Goal: Task Accomplishment & Management: Complete application form

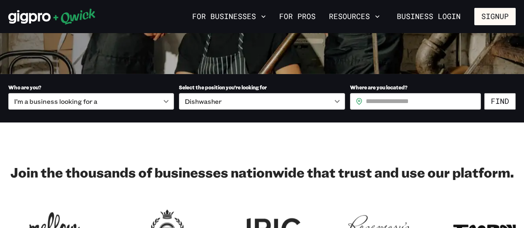
scroll to position [207, 0]
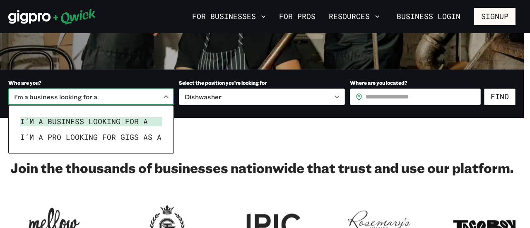
click at [163, 100] on div at bounding box center [265, 114] width 530 height 228
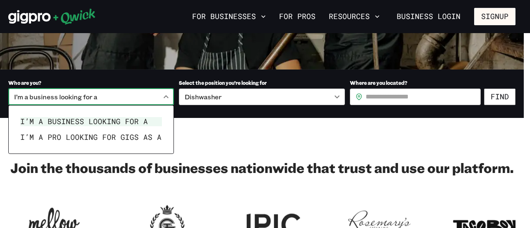
click at [164, 97] on div at bounding box center [265, 114] width 530 height 228
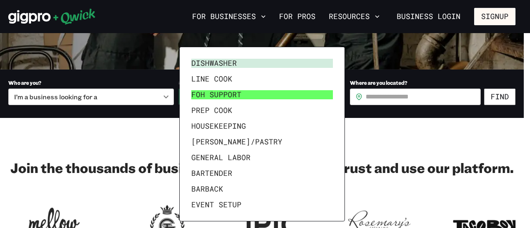
click at [229, 93] on li "FOH Support" at bounding box center [262, 95] width 148 height 16
type input "**********"
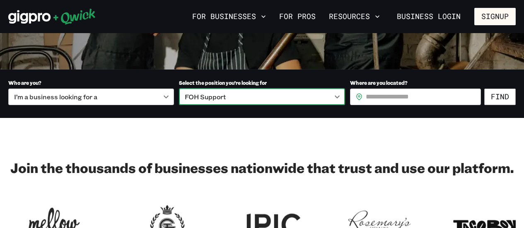
click at [413, 99] on input "Where are you located?" at bounding box center [423, 97] width 115 height 17
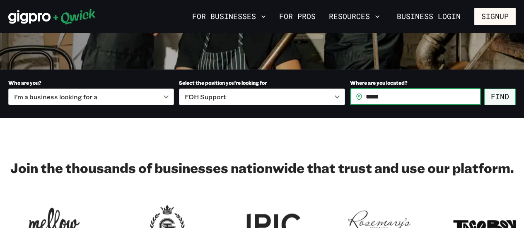
type input "*****"
click at [502, 99] on button "Find" at bounding box center [499, 97] width 31 height 17
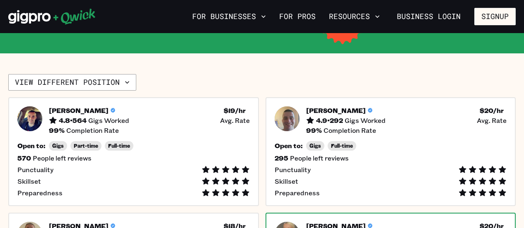
scroll to position [166, 0]
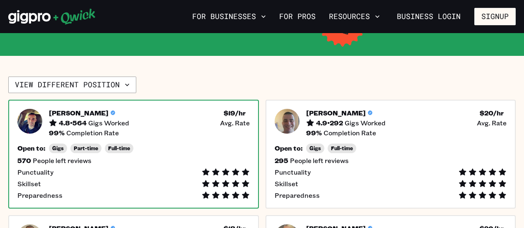
click at [68, 120] on h5 "4.8 • 564" at bounding box center [73, 123] width 28 height 8
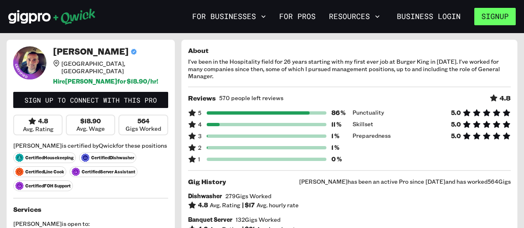
click at [488, 17] on button "Signup" at bounding box center [494, 16] width 41 height 17
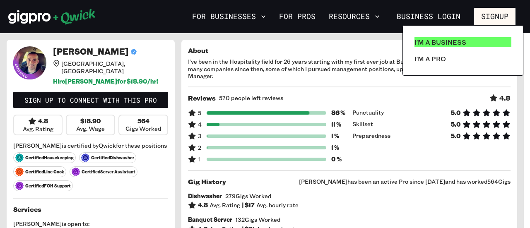
click at [445, 43] on p "I'm a Business" at bounding box center [441, 42] width 52 height 10
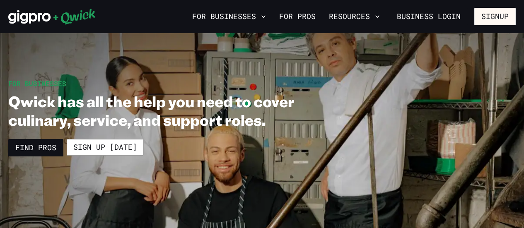
scroll to position [41, 0]
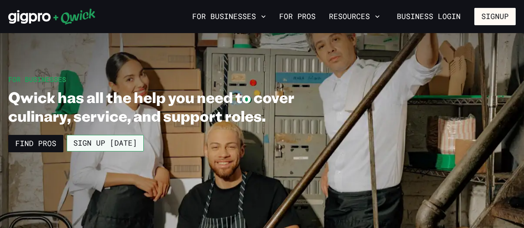
click at [98, 146] on link "Sign up [DATE]" at bounding box center [105, 143] width 77 height 17
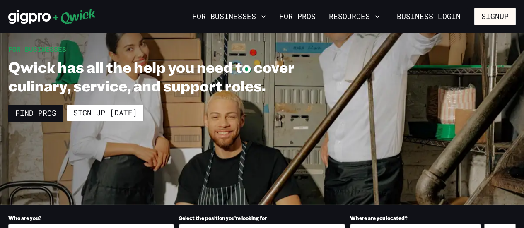
scroll to position [0, 0]
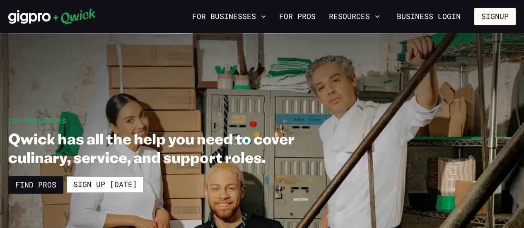
click at [24, 14] on icon at bounding box center [29, 17] width 42 height 14
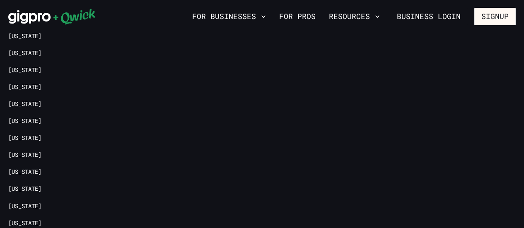
scroll to position [1938, 0]
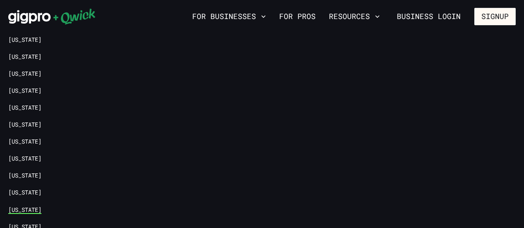
click at [15, 206] on link "[US_STATE]" at bounding box center [24, 210] width 33 height 8
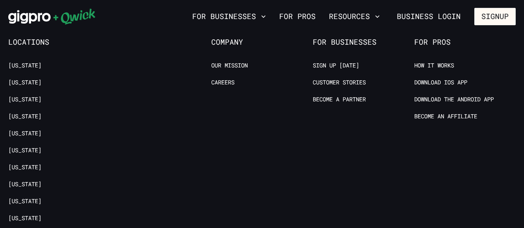
scroll to position [1201, 0]
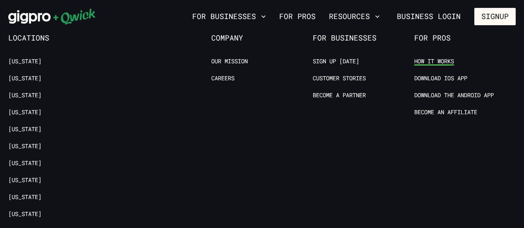
click at [433, 60] on link "How it Works" at bounding box center [434, 62] width 40 height 8
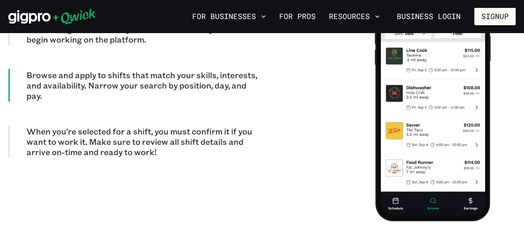
scroll to position [775, 0]
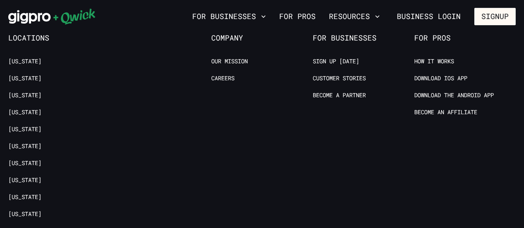
scroll to position [1160, 0]
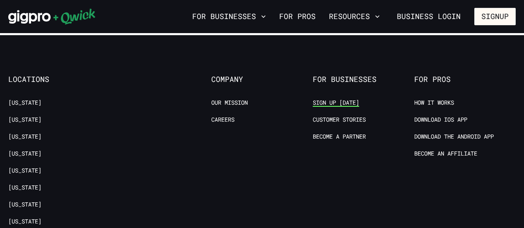
click at [328, 101] on link "Sign up [DATE]" at bounding box center [336, 103] width 46 height 8
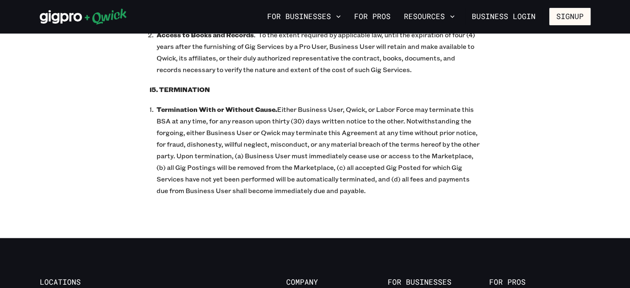
scroll to position [3811, 0]
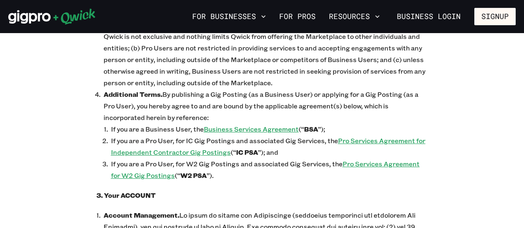
scroll to position [538, 0]
